Goal: Check status: Check status

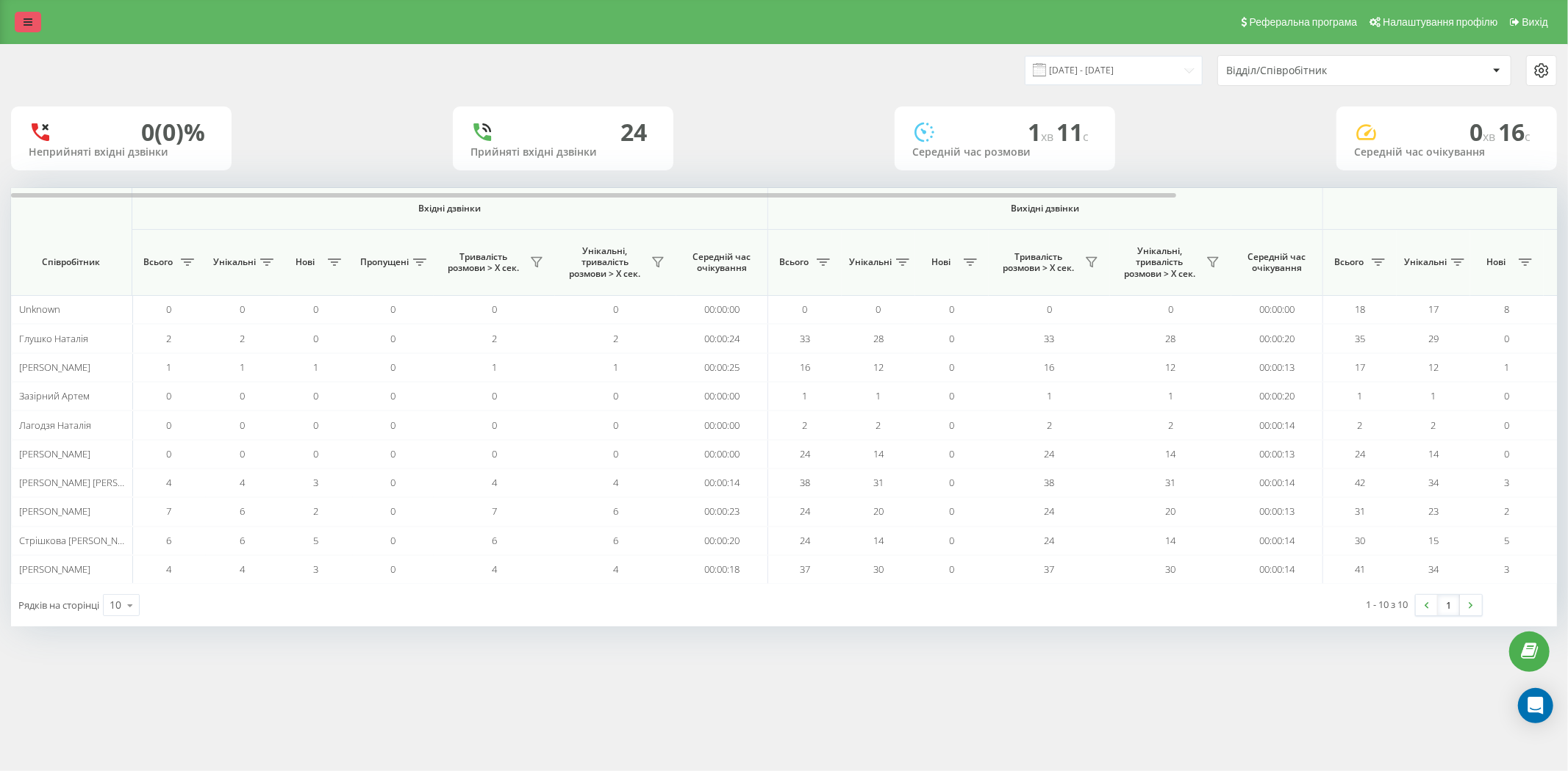
click at [23, 18] on icon at bounding box center [28, 22] width 9 height 10
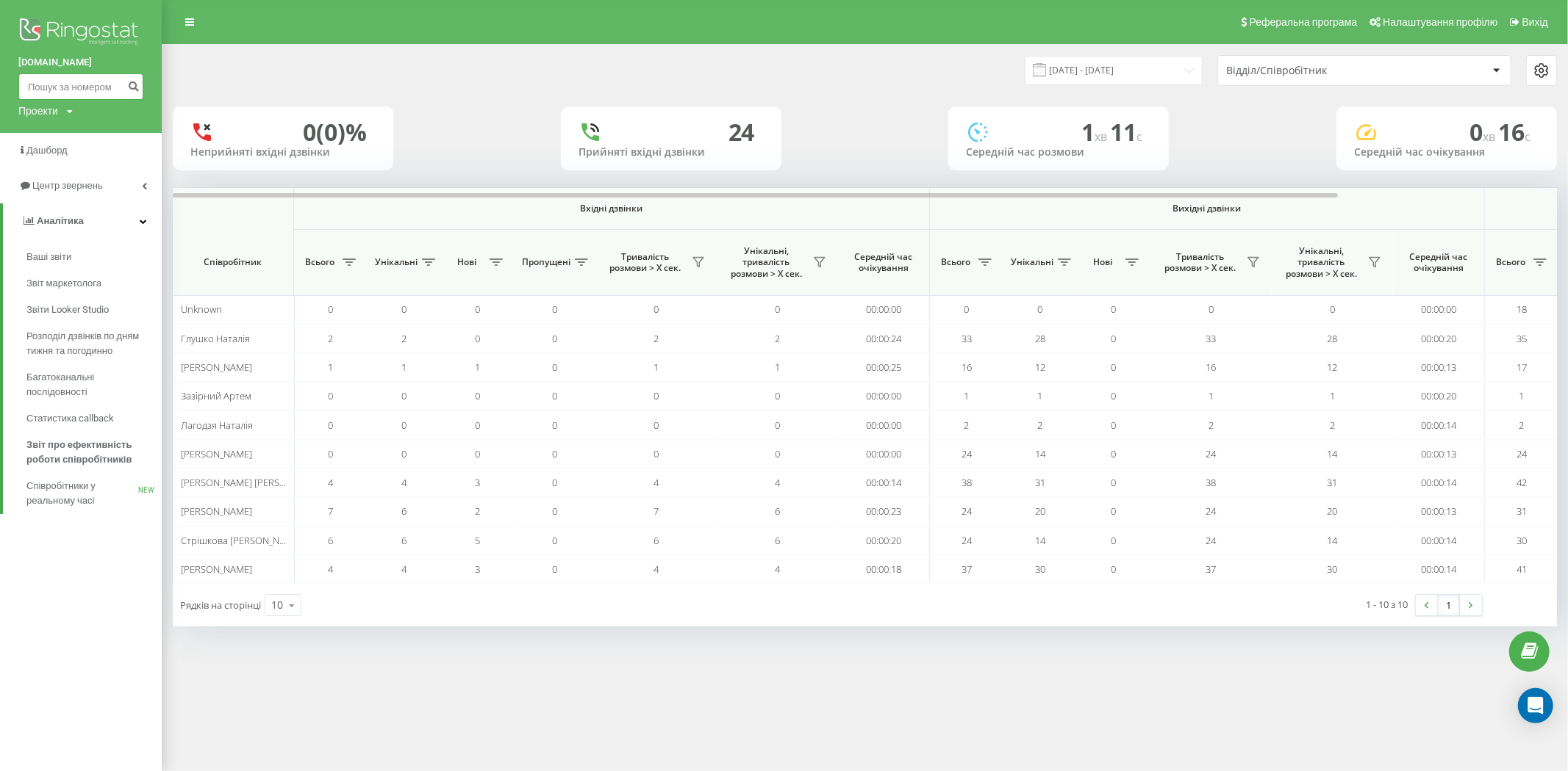
click at [77, 78] on input at bounding box center [80, 86] width 125 height 26
paste input "380505073391"
type input "380505073391"
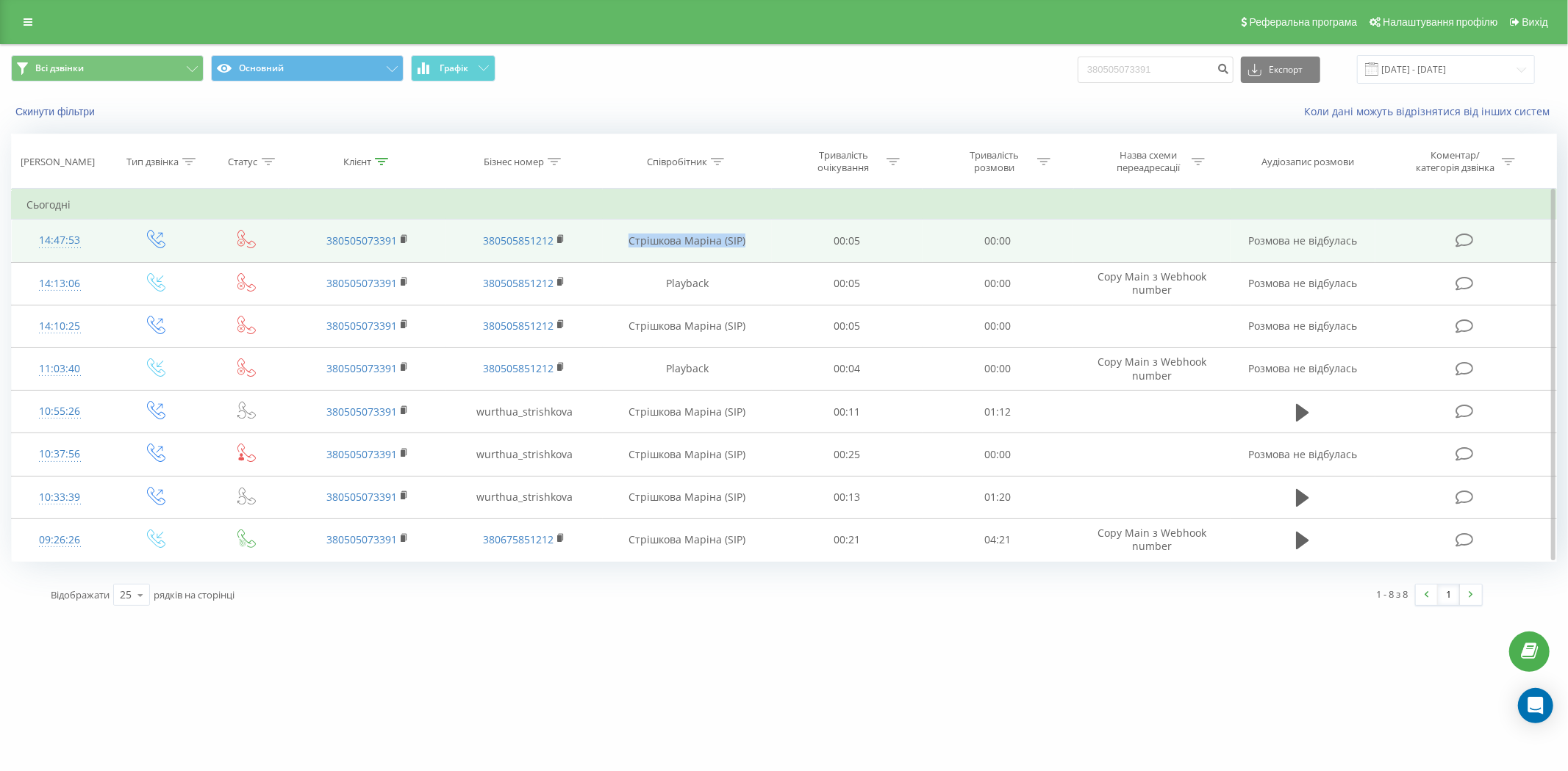
drag, startPoint x: 754, startPoint y: 240, endPoint x: 612, endPoint y: 232, distance: 142.2
click at [612, 232] on td "Стрішкова Маріна (SIP)" at bounding box center [688, 240] width 169 height 42
click at [757, 250] on td "Стрішкова Маріна (SIP)" at bounding box center [688, 240] width 169 height 42
